Goal: Communication & Community: Answer question/provide support

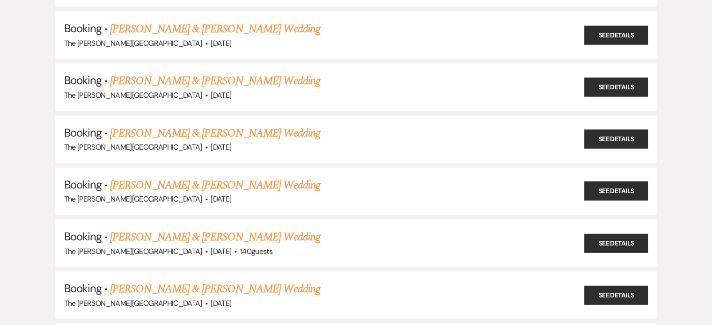
scroll to position [851, 0]
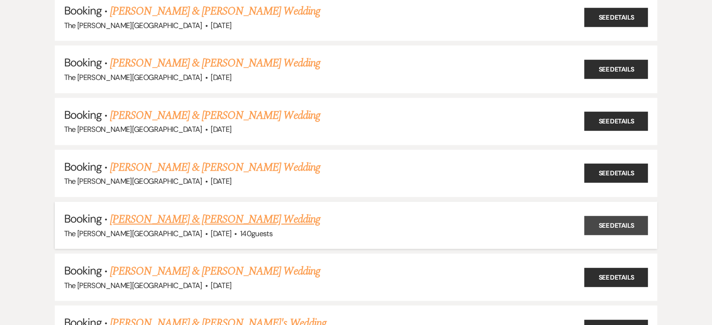
click at [601, 220] on link "See Details" at bounding box center [616, 225] width 64 height 19
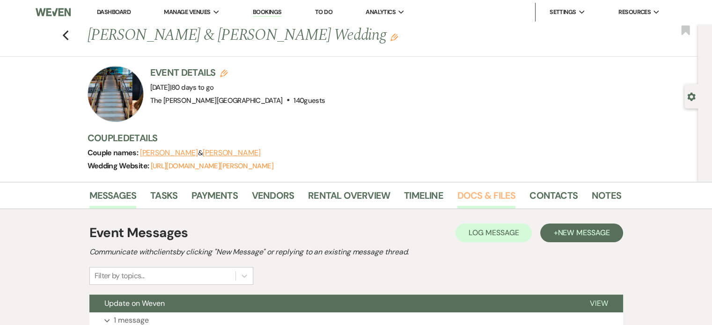
click at [471, 202] on link "Docs & Files" at bounding box center [487, 198] width 58 height 21
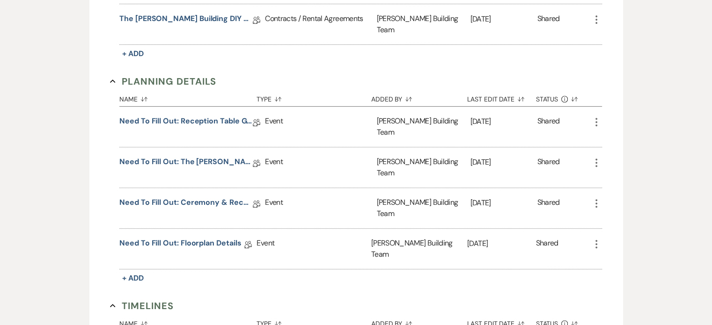
scroll to position [377, 0]
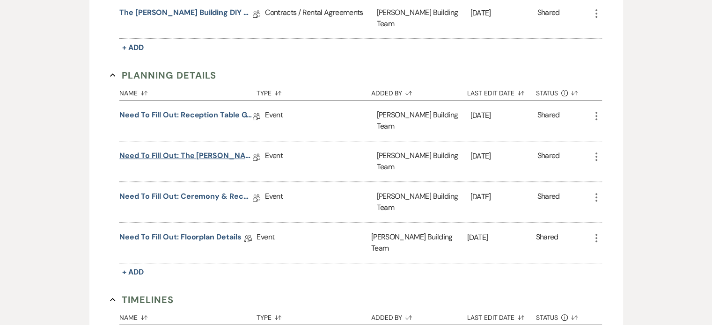
click at [205, 150] on link "Need to Fill Out: The Harris Building Planning Document" at bounding box center [185, 157] width 133 height 15
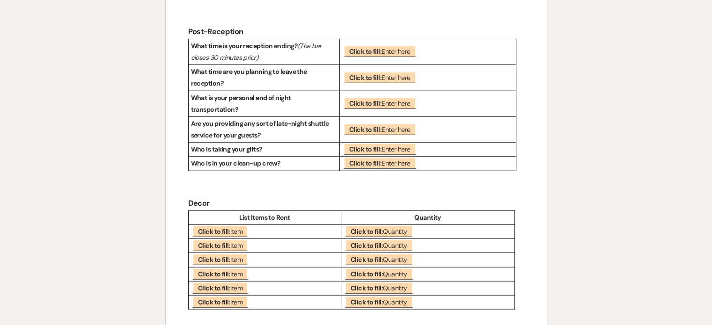
scroll to position [2516, 0]
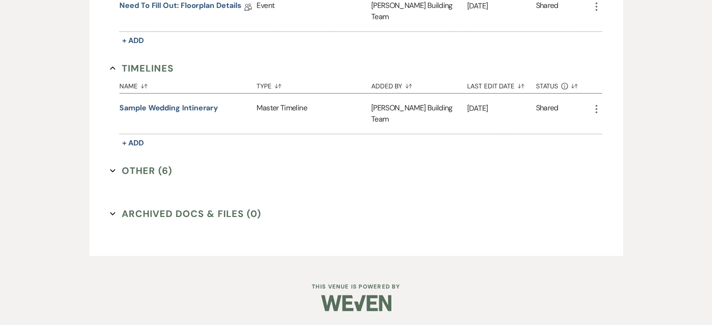
scroll to position [377, 0]
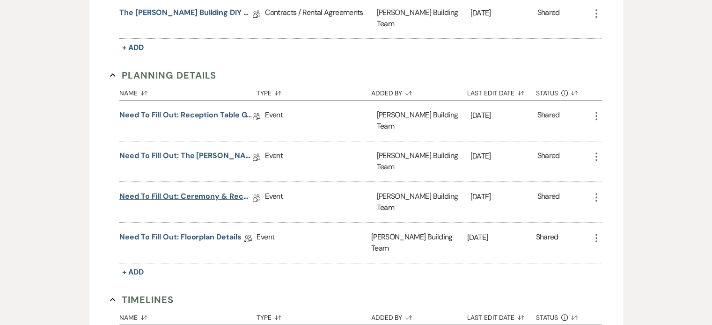
click at [200, 191] on link "Need to Fill Out: Ceremony & Reception Details" at bounding box center [185, 198] width 133 height 15
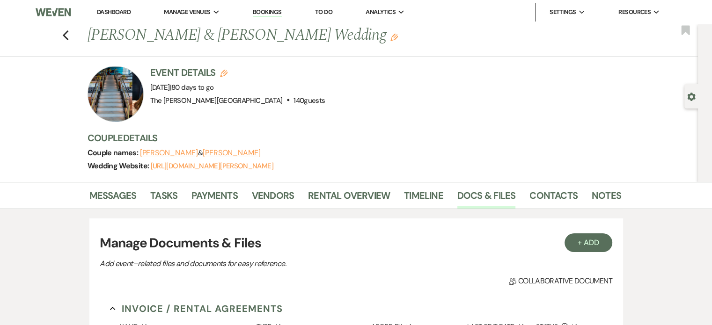
scroll to position [377, 0]
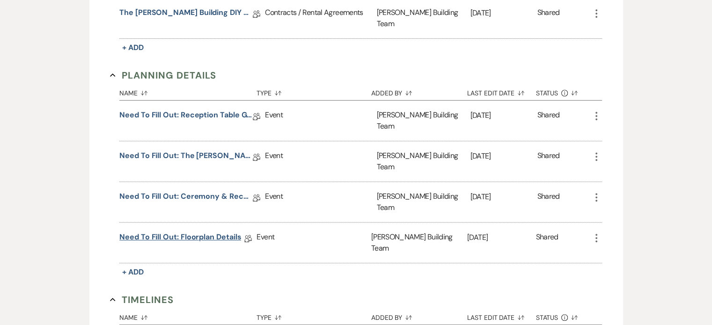
click at [159, 232] on link "Need to Fill Out: Floorplan Details" at bounding box center [180, 239] width 122 height 15
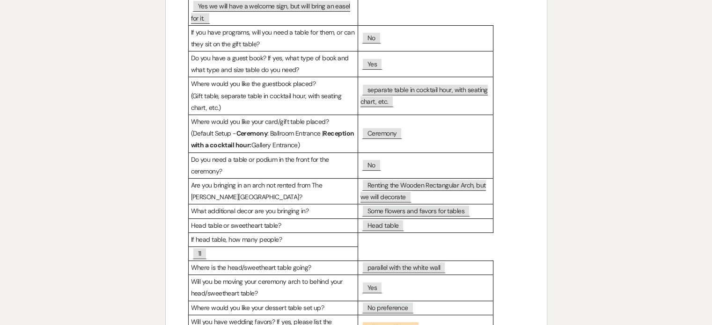
scroll to position [138, 0]
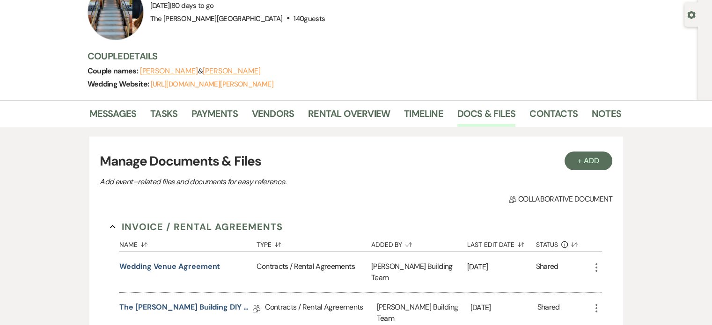
scroll to position [80, 0]
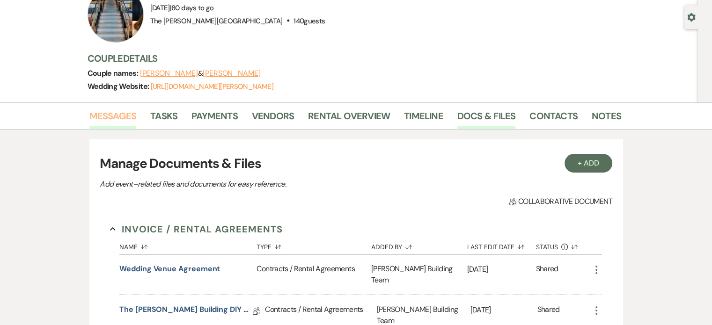
click at [122, 114] on link "Messages" at bounding box center [112, 119] width 47 height 21
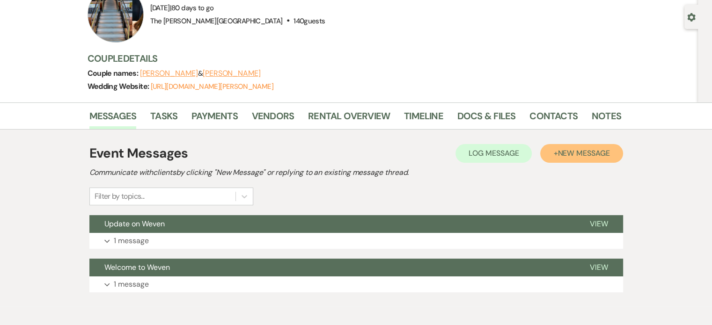
click at [573, 156] on span "New Message" at bounding box center [584, 153] width 52 height 10
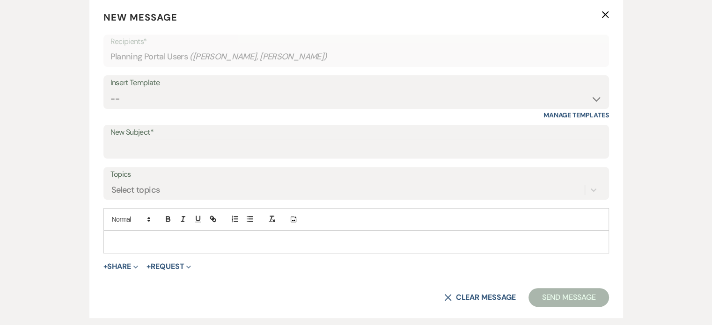
scroll to position [343, 0]
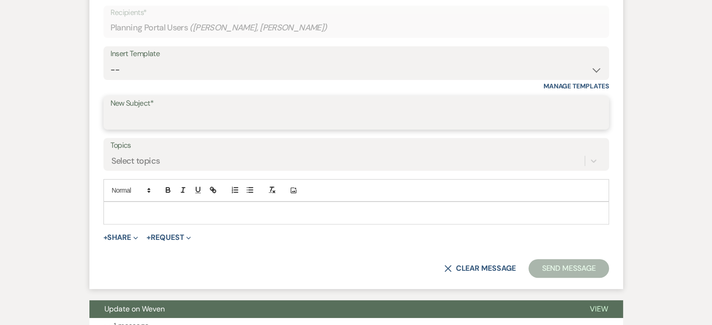
click at [431, 118] on input "New Subject*" at bounding box center [357, 120] width 492 height 18
type input "Floor plan"
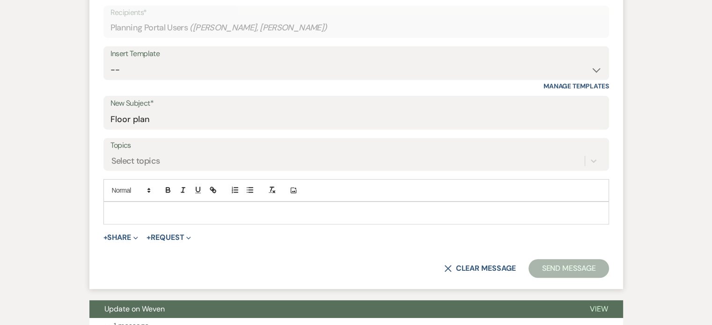
click at [376, 212] on p at bounding box center [356, 213] width 491 height 10
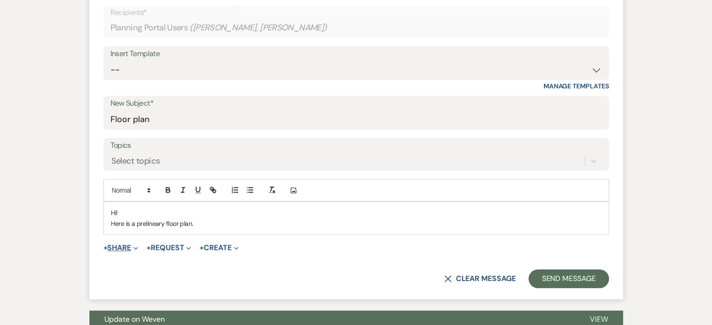
click at [127, 248] on button "+ Share Expand" at bounding box center [120, 247] width 35 height 7
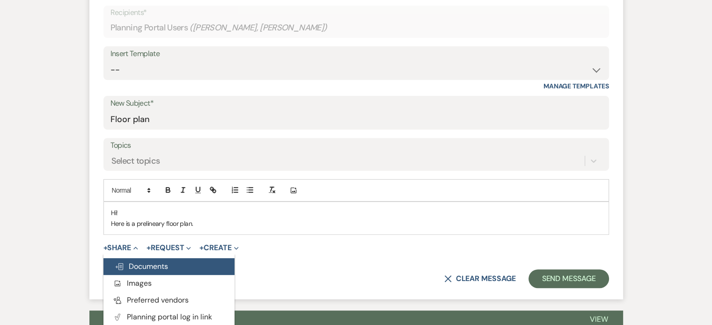
click at [144, 266] on span "Doc Upload Documents" at bounding box center [141, 267] width 53 height 10
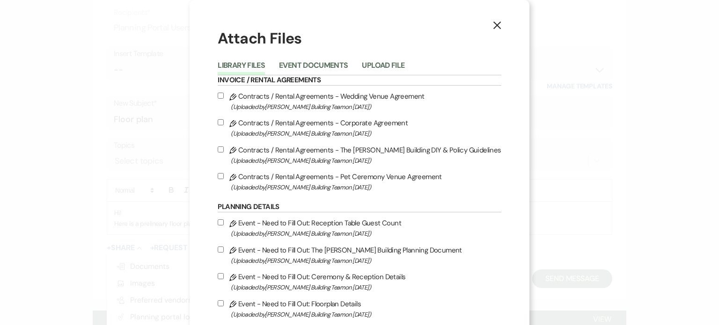
click at [390, 60] on li "Upload File" at bounding box center [390, 66] width 57 height 15
click at [390, 62] on button "Upload File" at bounding box center [383, 68] width 43 height 13
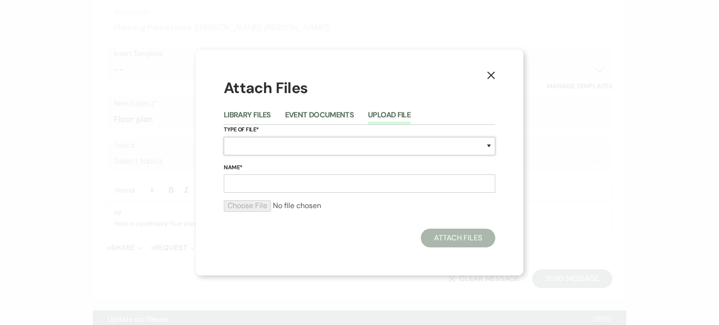
click at [369, 149] on select "Special Event Insurance Vendor Certificate of Insurance Contracts / Rental Agre…" at bounding box center [360, 146] width 272 height 18
select select "24"
click at [224, 137] on select "Special Event Insurance Vendor Certificate of Insurance Contracts / Rental Agre…" at bounding box center [360, 146] width 272 height 18
click at [346, 192] on input "Name*" at bounding box center [360, 184] width 272 height 18
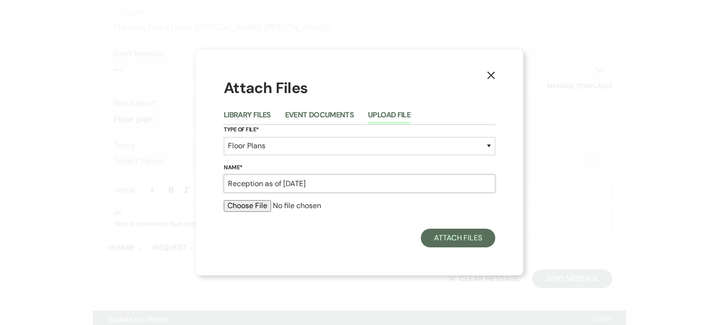
type input "Reception as of 08/20/25"
click at [255, 207] on input "file" at bounding box center [360, 205] width 272 height 11
type input "C:\fakepath\Reception (1).pdf"
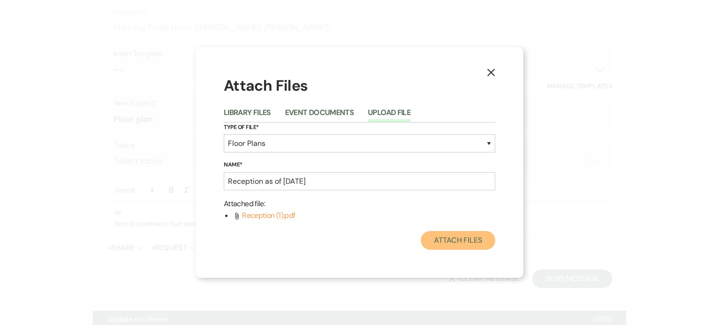
click at [433, 243] on button "Attach Files" at bounding box center [458, 240] width 74 height 19
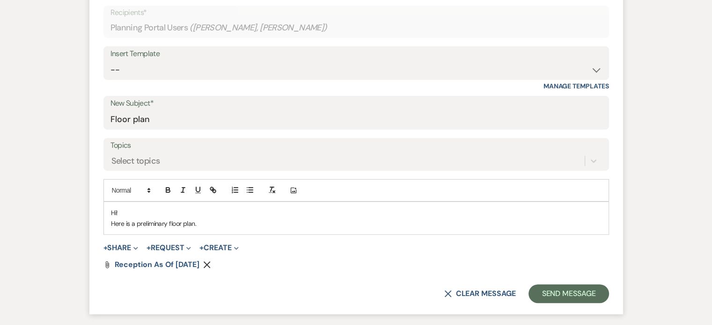
click at [226, 222] on p "Here is a preliminary floor plan." at bounding box center [356, 224] width 491 height 10
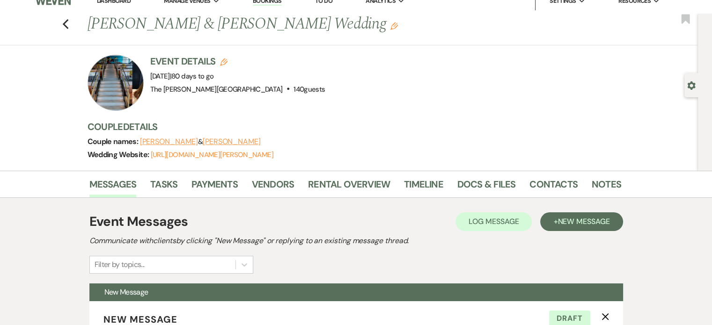
scroll to position [0, 0]
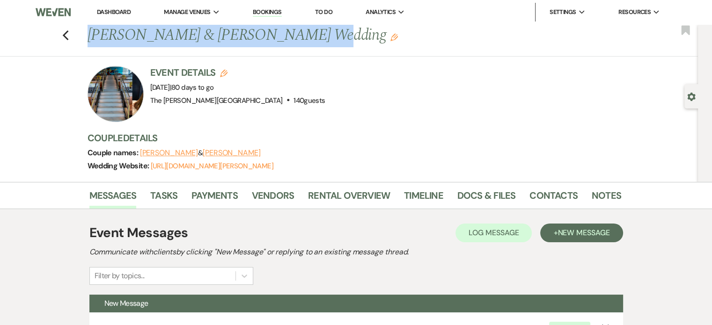
drag, startPoint x: 286, startPoint y: 33, endPoint x: 91, endPoint y: 38, distance: 194.4
click at [91, 38] on h1 "Stephanie Fortino & Jake Johnson's Wedding Edit" at bounding box center [298, 35] width 420 height 22
copy h1 "Stephanie Fortino & Jake Johnson"
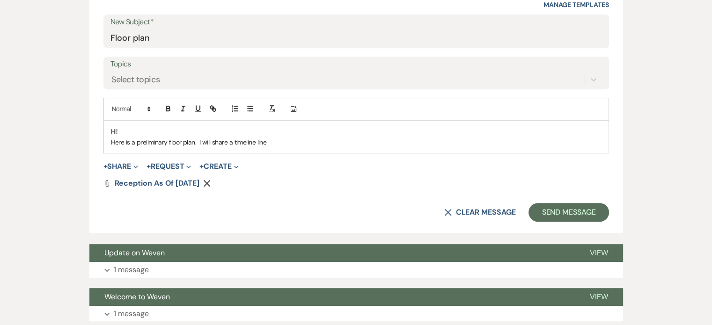
scroll to position [426, 0]
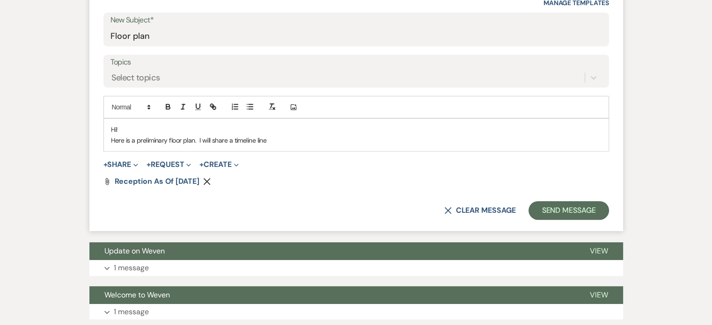
drag, startPoint x: 272, startPoint y: 138, endPoint x: 204, endPoint y: 136, distance: 67.9
click at [204, 136] on p "Here is a preliminary floor plan. I will share a timeline line" at bounding box center [356, 140] width 491 height 10
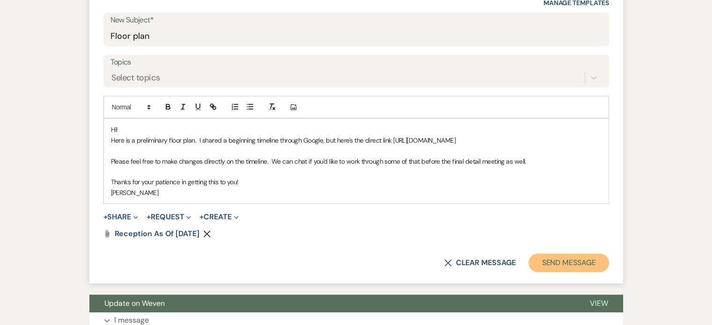
click at [558, 270] on button "Send Message" at bounding box center [569, 263] width 80 height 19
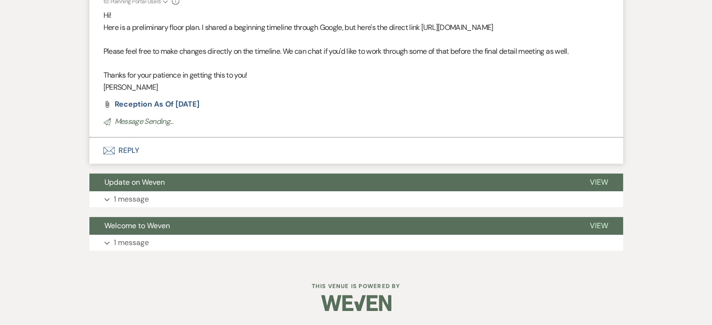
scroll to position [79, 0]
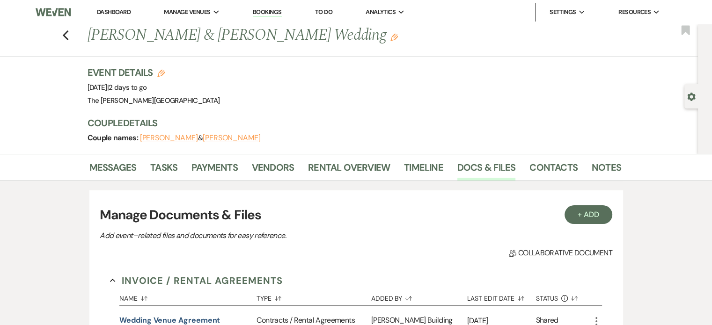
click at [270, 13] on link "Bookings" at bounding box center [267, 12] width 29 height 9
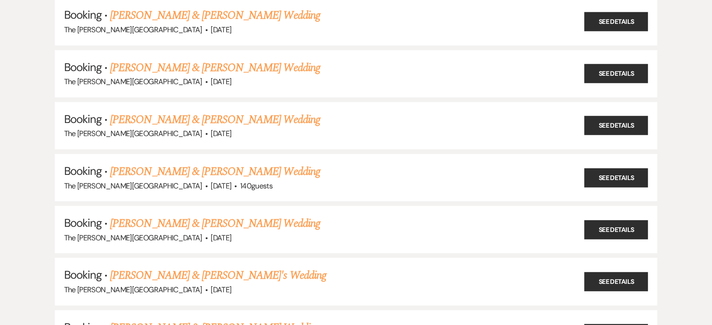
scroll to position [893, 0]
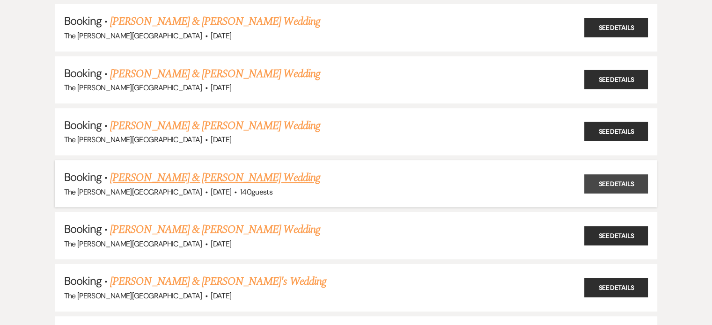
click at [629, 174] on link "See Details" at bounding box center [616, 183] width 64 height 19
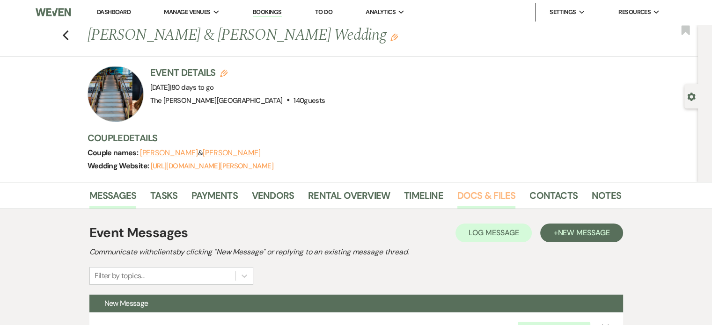
click at [488, 195] on link "Docs & Files" at bounding box center [487, 198] width 58 height 21
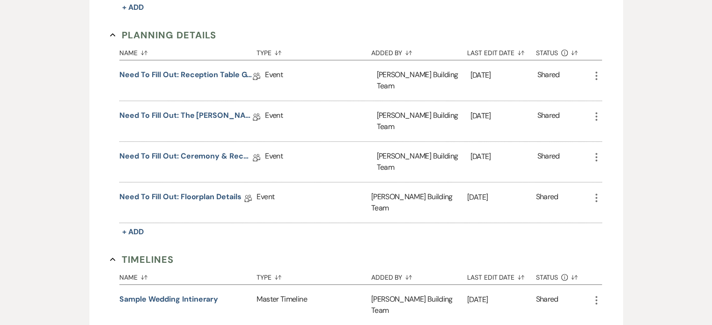
scroll to position [432, 0]
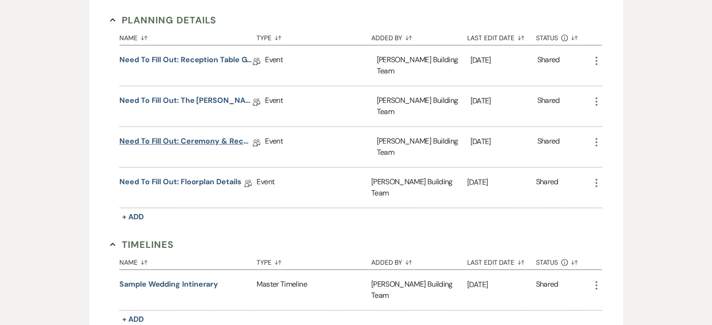
click at [207, 136] on link "Need to Fill Out: Ceremony & Reception Details" at bounding box center [185, 143] width 133 height 15
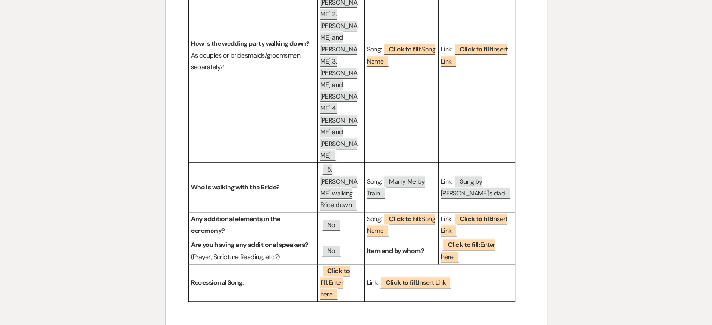
scroll to position [838, 0]
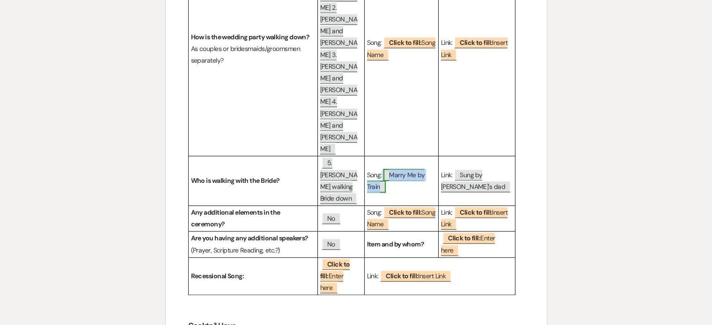
click at [380, 169] on span "Marry Me by Train" at bounding box center [396, 181] width 58 height 24
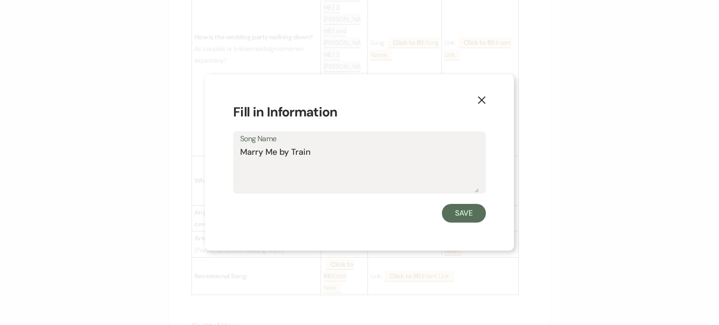
drag, startPoint x: 332, startPoint y: 149, endPoint x: 235, endPoint y: 149, distance: 96.5
click at [235, 149] on div "Song Name Marry Me by Train" at bounding box center [359, 163] width 253 height 62
click at [487, 99] on button "X" at bounding box center [482, 99] width 14 height 16
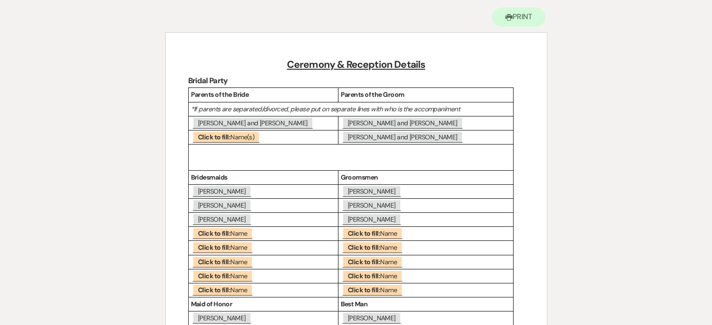
scroll to position [84, 0]
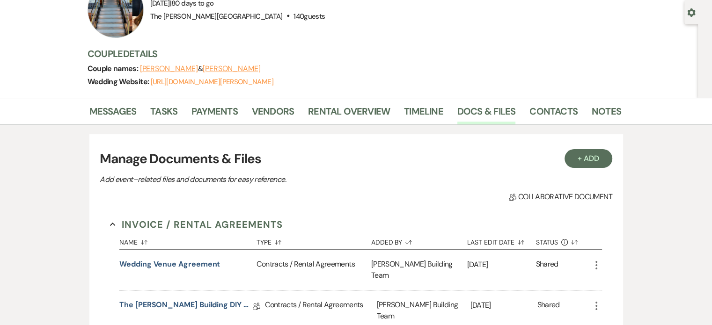
scroll to position [432, 0]
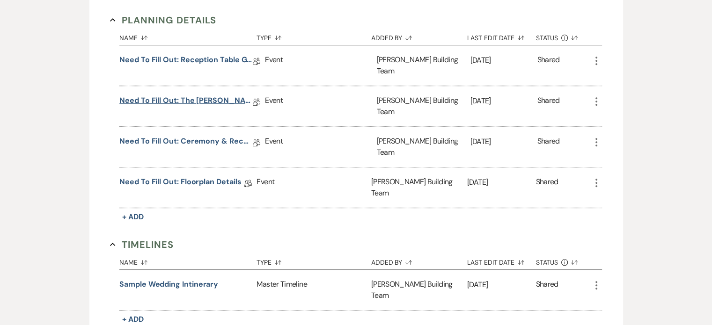
click at [209, 95] on link "Need to Fill Out: The Harris Building Planning Document" at bounding box center [185, 102] width 133 height 15
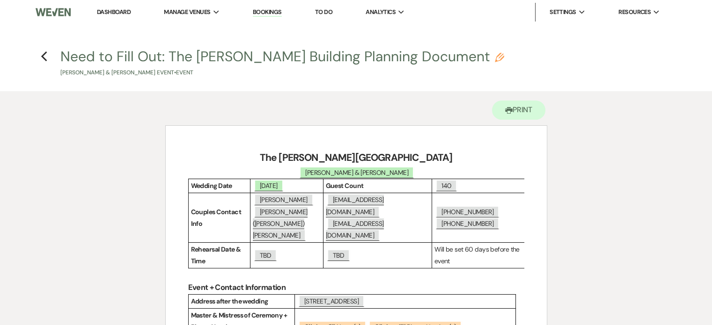
scroll to position [47, 0]
